Goal: Task Accomplishment & Management: Use online tool/utility

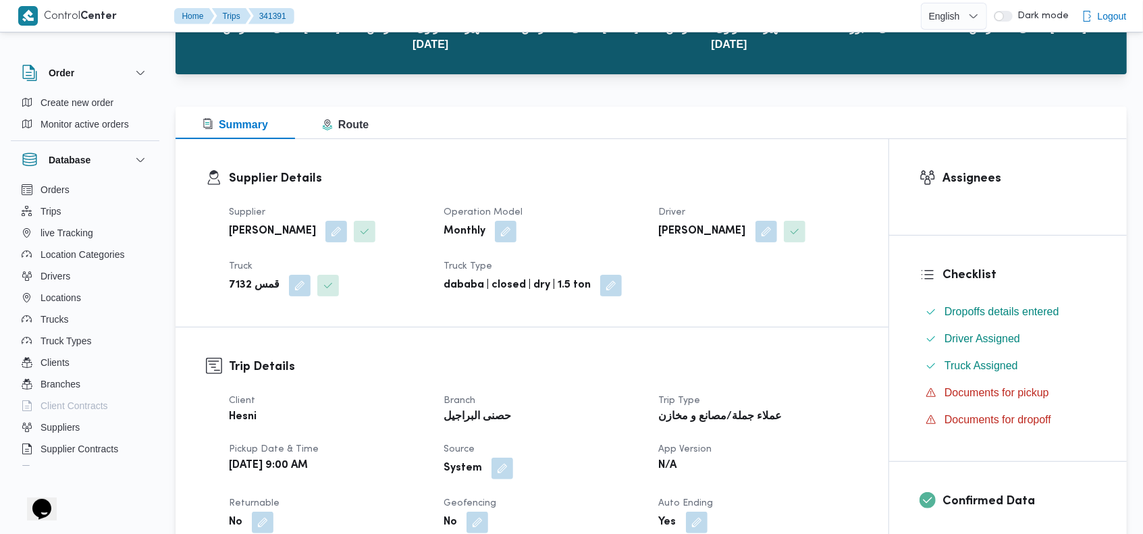
scroll to position [351, 0]
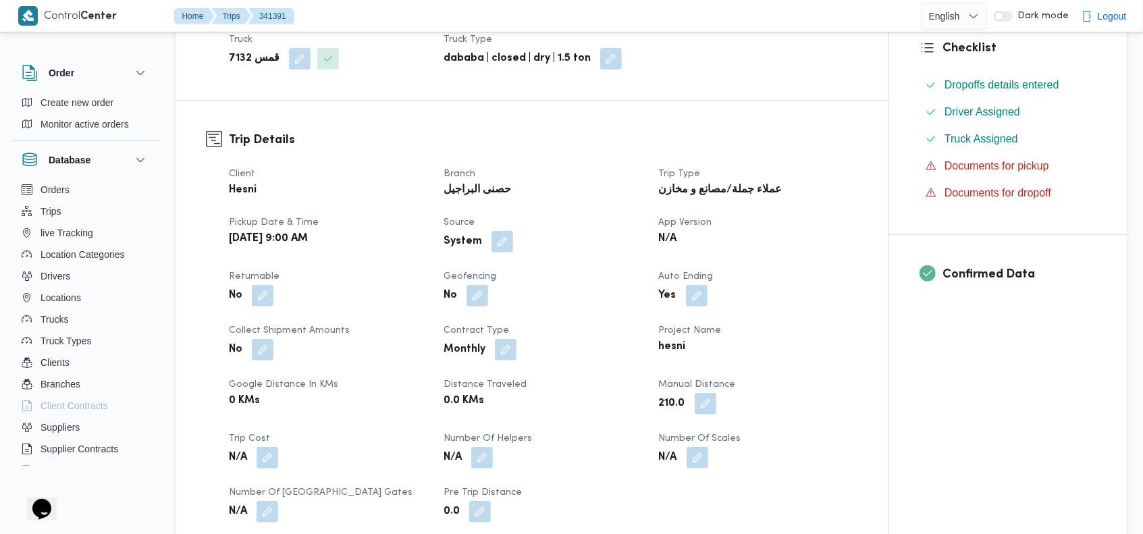
click at [502, 240] on button "button" at bounding box center [503, 242] width 22 height 22
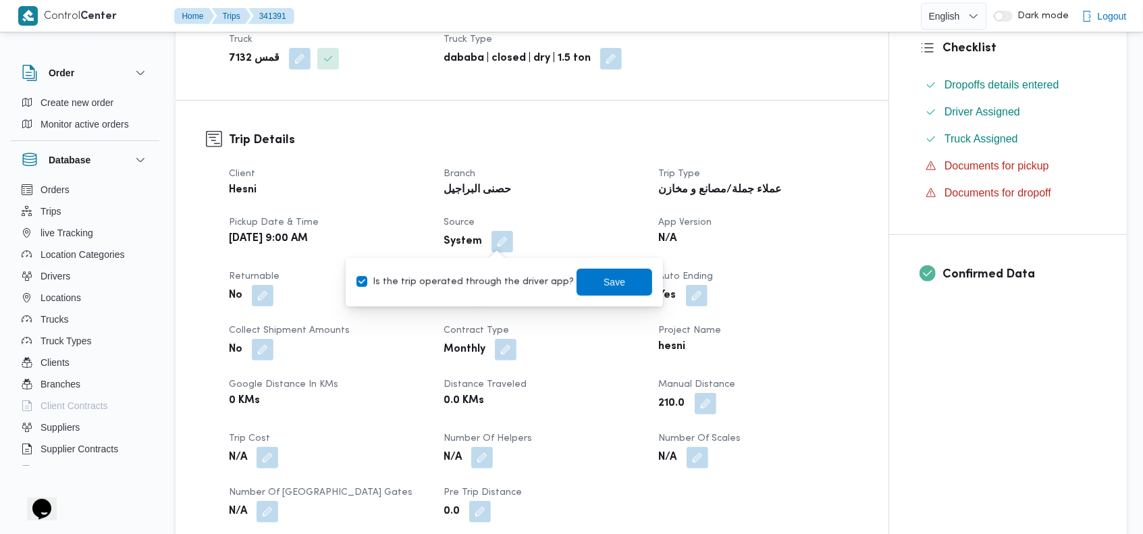
click at [454, 286] on label "Is the trip operated through the driver app?" at bounding box center [465, 282] width 217 height 16
checkbox input "false"
click at [577, 288] on span "Save" at bounding box center [615, 281] width 76 height 27
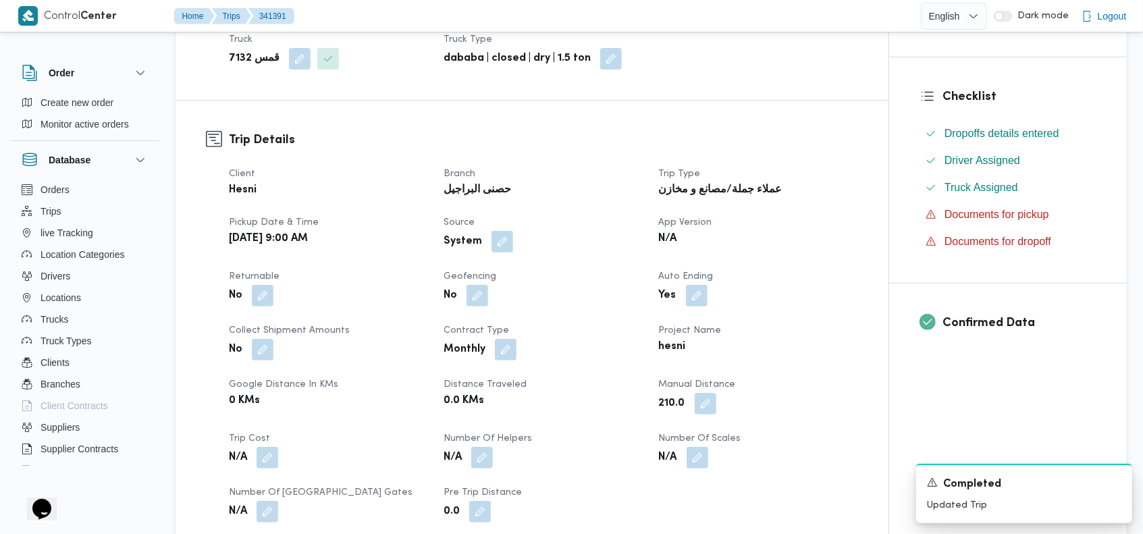
click at [590, 153] on dl "Trip Details Client Hesni Branch حصنى البراجيل Trip Type عملاء جملة/مصانع و مخا…" at bounding box center [543, 327] width 629 height 392
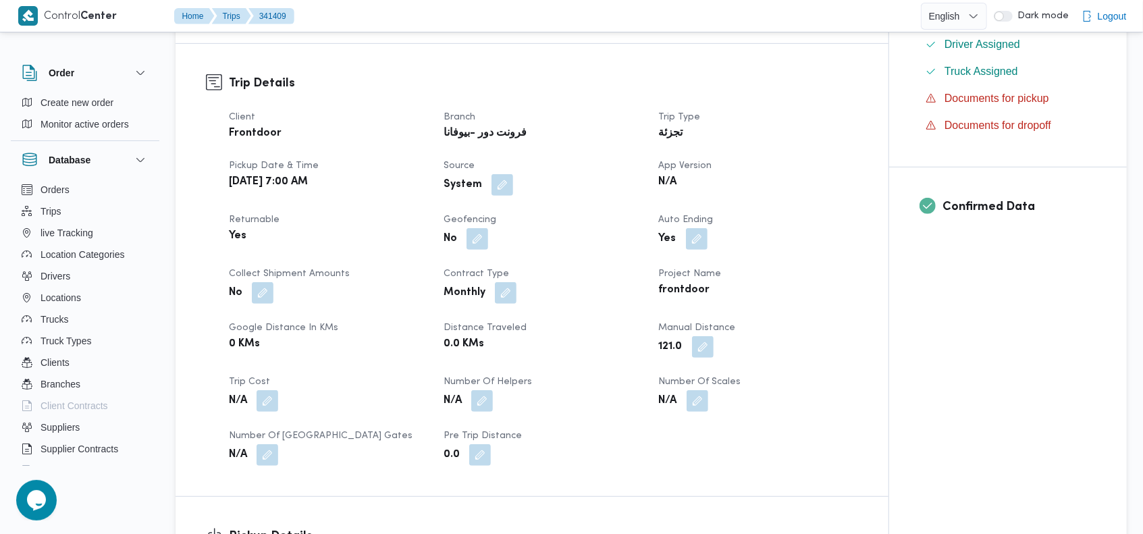
scroll to position [395, 0]
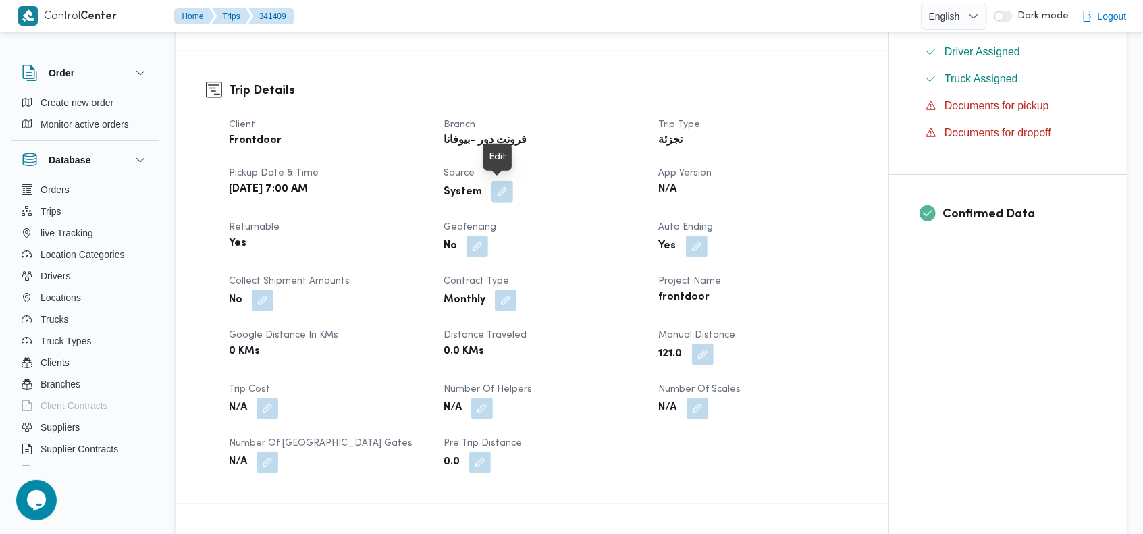
click at [504, 190] on button "button" at bounding box center [503, 192] width 22 height 22
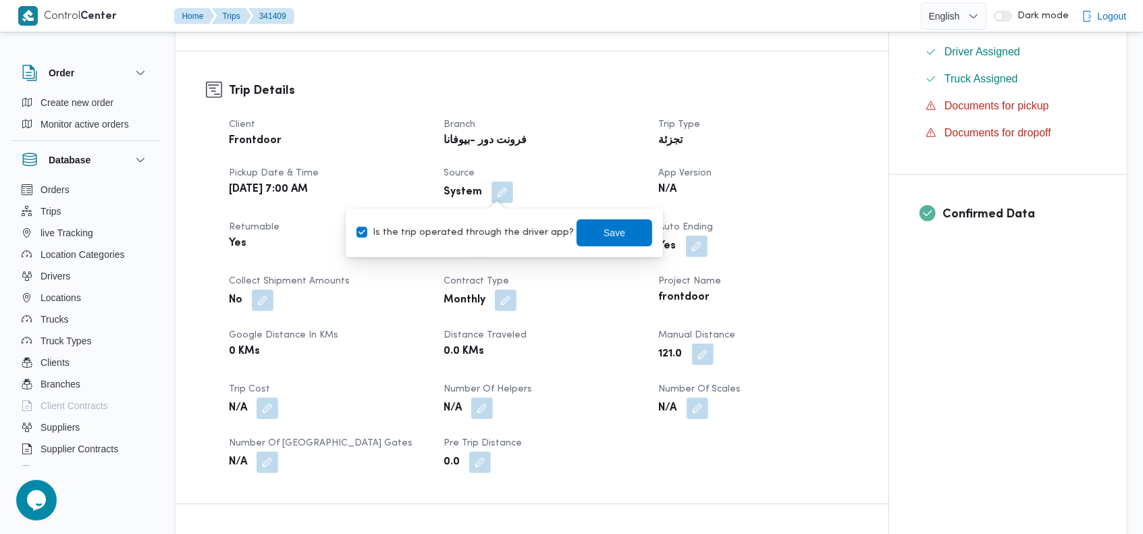
click at [478, 229] on label "Is the trip operated through the driver app?" at bounding box center [465, 233] width 217 height 16
checkbox input "false"
click at [586, 236] on span "Save" at bounding box center [615, 232] width 76 height 27
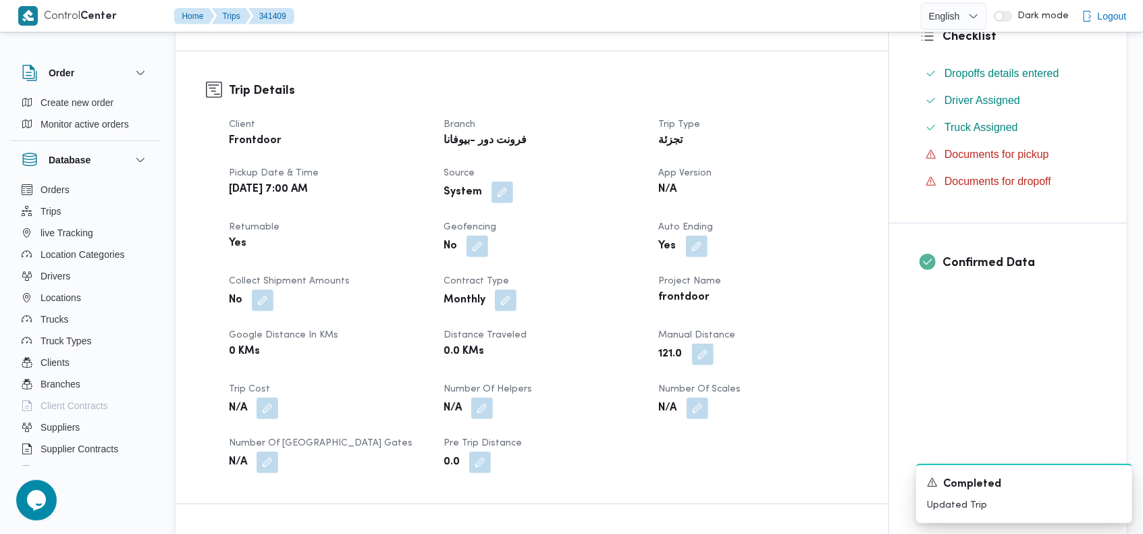
click at [635, 61] on div "Trip Details Client Frontdoor Branch فرونت دور -بيوفانا Trip Type تجزئة Pickup …" at bounding box center [532, 277] width 713 height 452
